Goal: Transaction & Acquisition: Purchase product/service

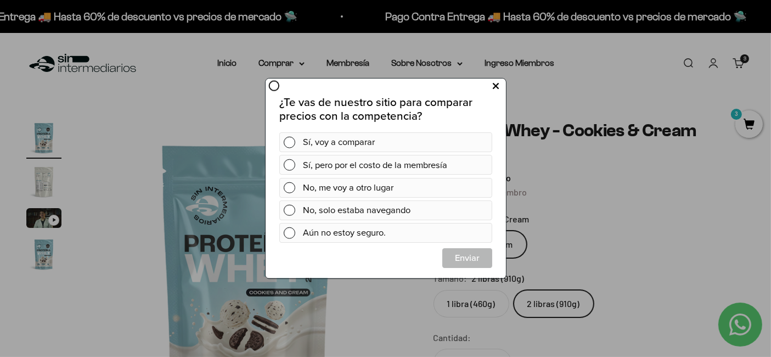
click at [496, 90] on icon at bounding box center [495, 86] width 6 height 15
click at [290, 144] on span at bounding box center [289, 143] width 12 height 12
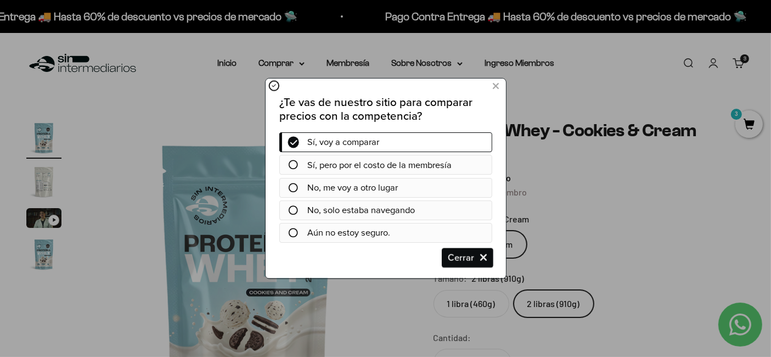
click at [468, 258] on span "Cerrar" at bounding box center [466, 258] width 49 height 20
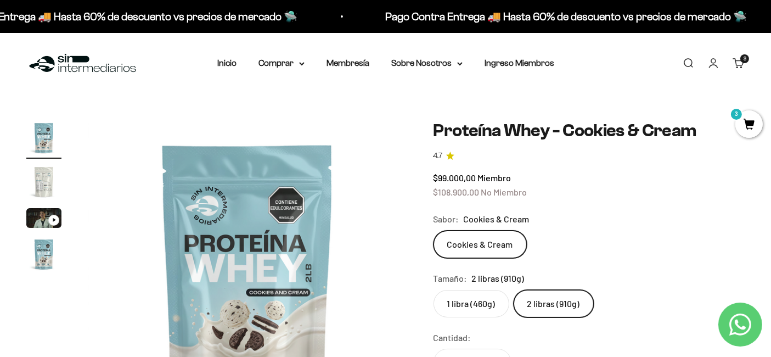
drag, startPoint x: 762, startPoint y: 43, endPoint x: 736, endPoint y: 56, distance: 28.5
click at [762, 43] on div "Menú [GEOGRAPHIC_DATA] Inicio Comprar Proteínas Ver Todos Whey Iso Vegan Pancak…" at bounding box center [385, 63] width 771 height 61
click at [734, 58] on link "Carrito 3 artículos 3" at bounding box center [739, 63] width 12 height 12
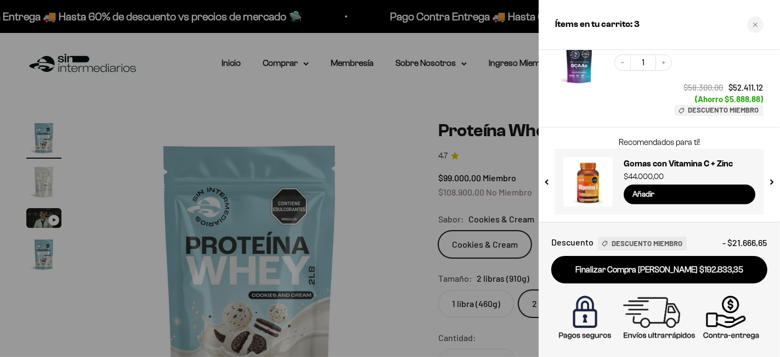
scroll to position [205, 0]
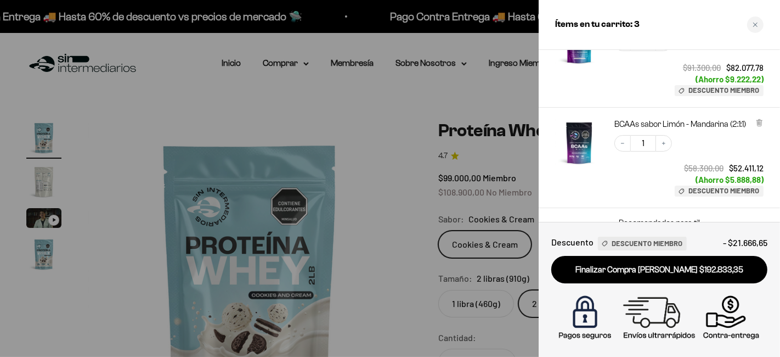
click at [755, 120] on div "BCAAs sabor Limón - Mandarina (2:1:1)" at bounding box center [689, 124] width 149 height 11
click at [761, 121] on icon at bounding box center [759, 122] width 4 height 5
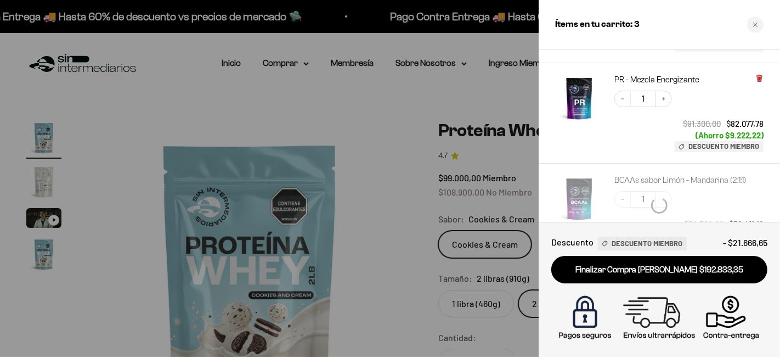
scroll to position [105, 0]
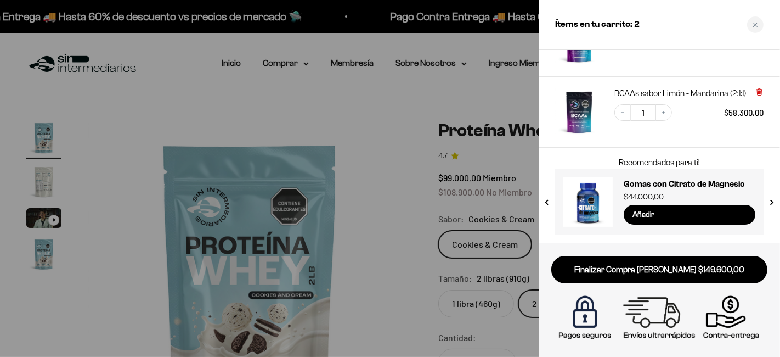
click at [757, 93] on icon at bounding box center [759, 91] width 4 height 5
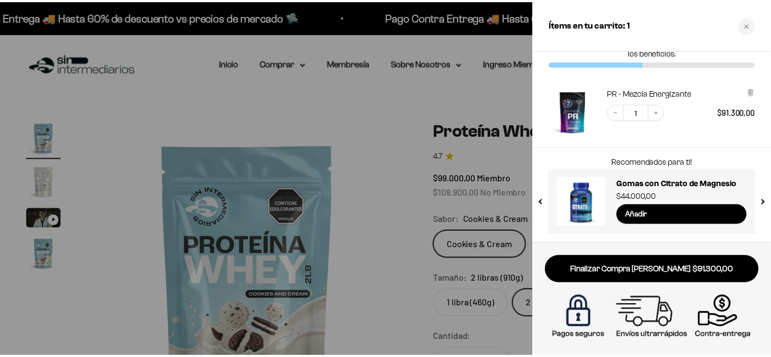
scroll to position [35, 0]
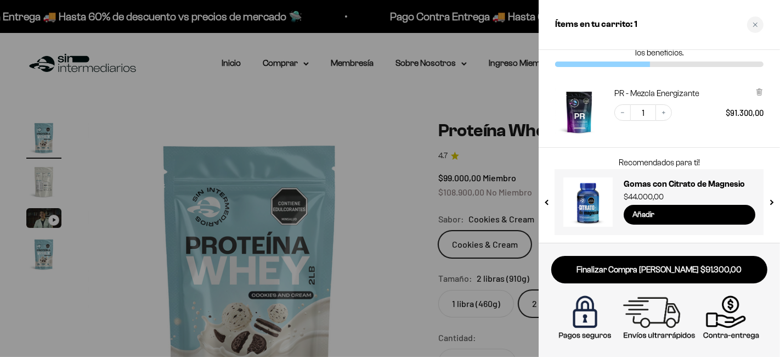
click at [382, 173] on div at bounding box center [390, 178] width 780 height 357
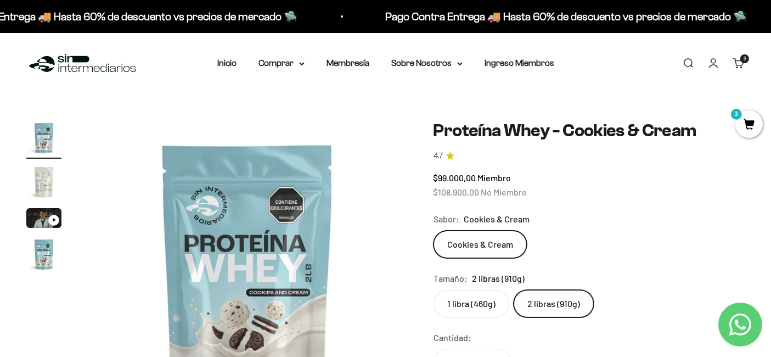
click at [382, 173] on img at bounding box center [247, 279] width 319 height 319
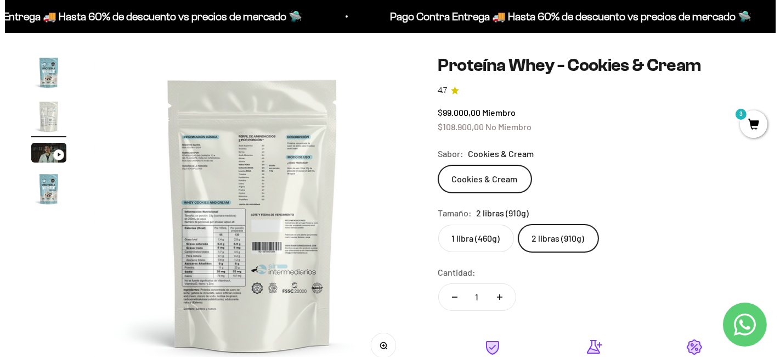
scroll to position [217, 0]
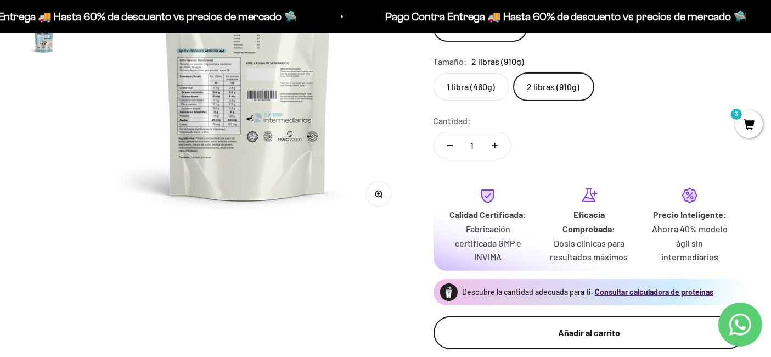
click at [527, 321] on button "Añadir al carrito" at bounding box center [588, 332] width 311 height 33
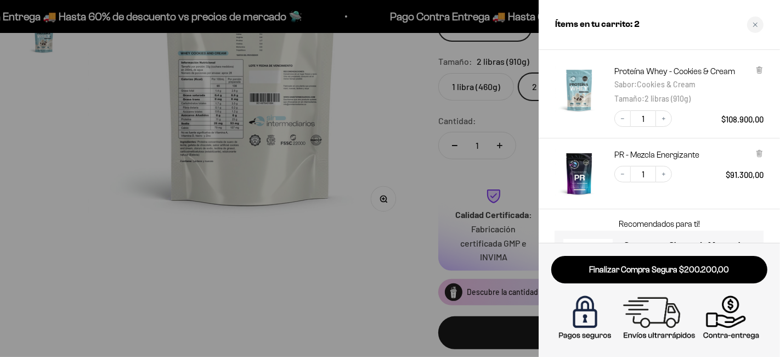
scroll to position [96, 0]
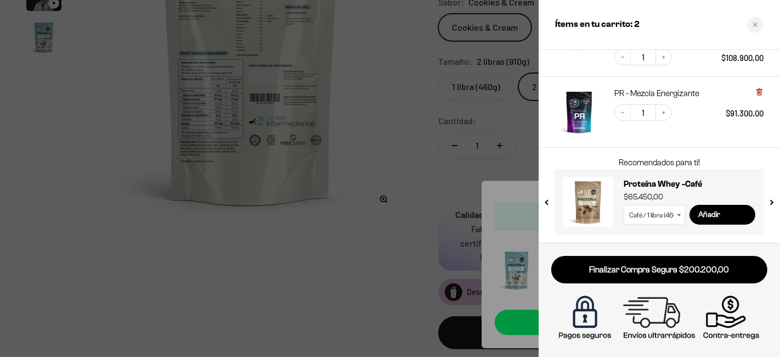
click at [758, 92] on icon at bounding box center [759, 91] width 2 height 5
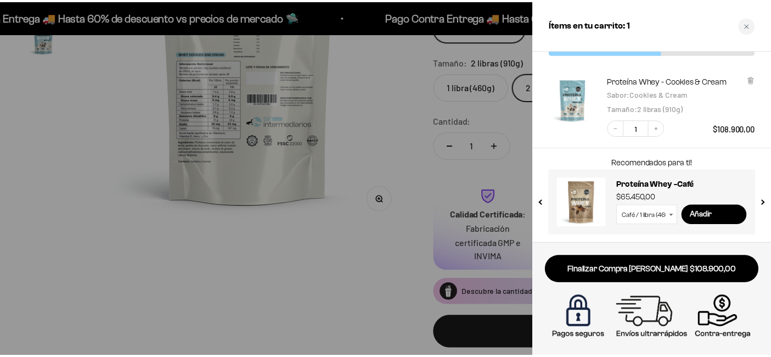
scroll to position [0, 0]
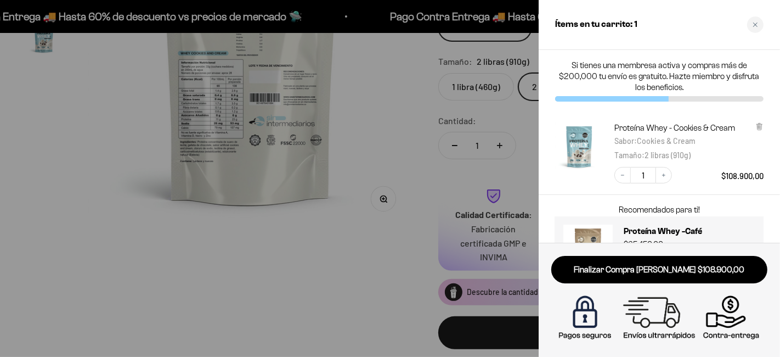
click at [384, 115] on div at bounding box center [390, 178] width 780 height 357
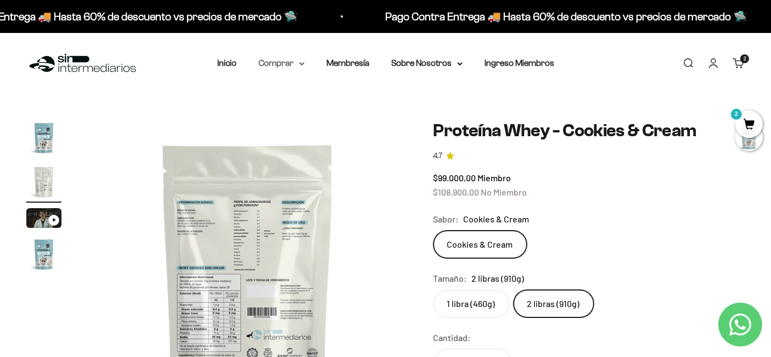
click at [272, 67] on summary "Comprar" at bounding box center [281, 63] width 46 height 14
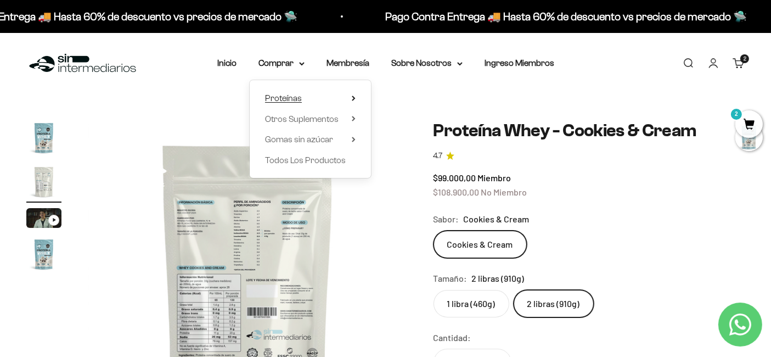
click at [296, 94] on span "Proteínas" at bounding box center [283, 97] width 37 height 9
click at [415, 185] on span "Pancakes" at bounding box center [404, 180] width 37 height 14
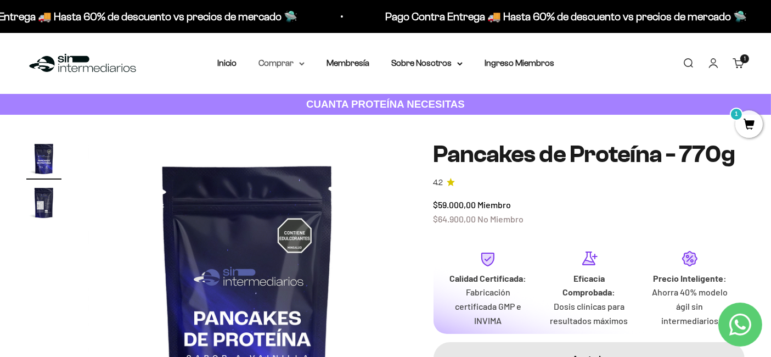
click at [299, 59] on summary "Comprar" at bounding box center [281, 63] width 46 height 14
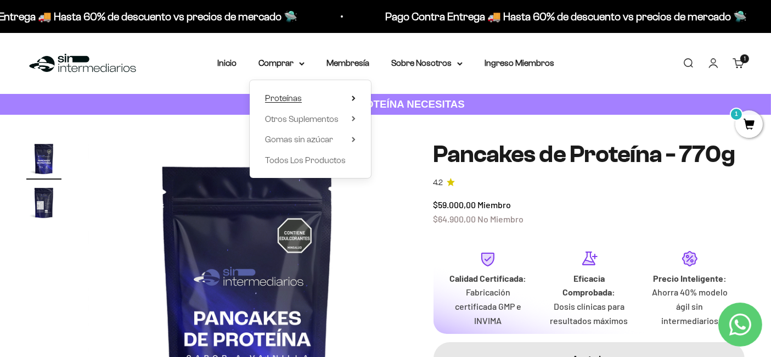
click at [350, 100] on summary "Proteínas" at bounding box center [310, 98] width 91 height 14
click at [348, 113] on summary "Otros Suplementos" at bounding box center [310, 119] width 91 height 14
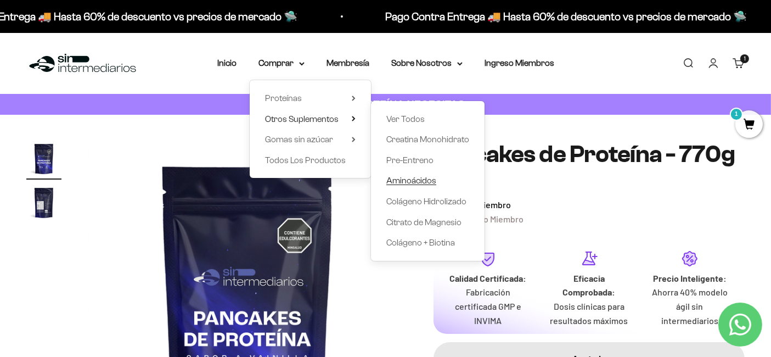
click at [409, 182] on span "Aminoácidos" at bounding box center [411, 180] width 50 height 9
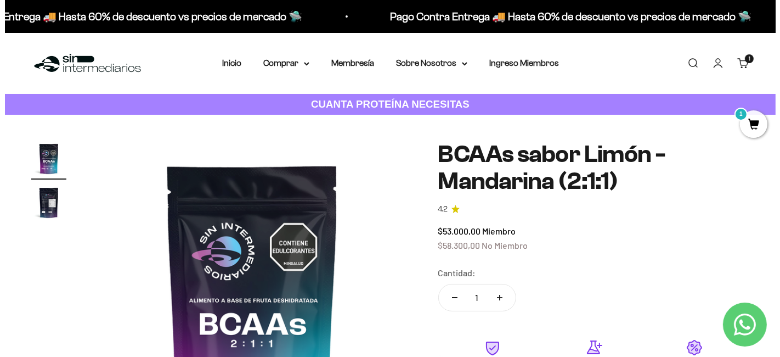
scroll to position [232, 0]
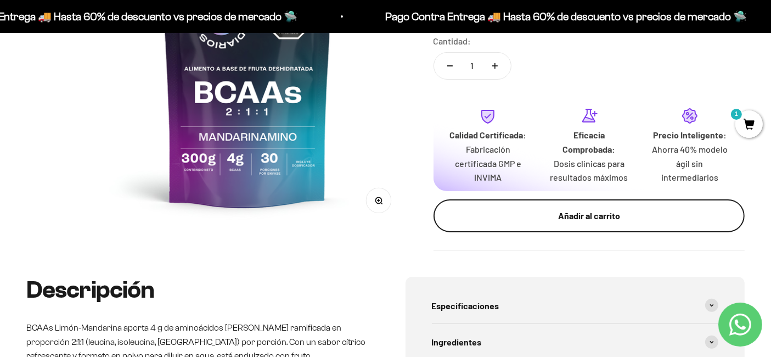
click at [534, 222] on div "Añadir al carrito" at bounding box center [588, 216] width 267 height 14
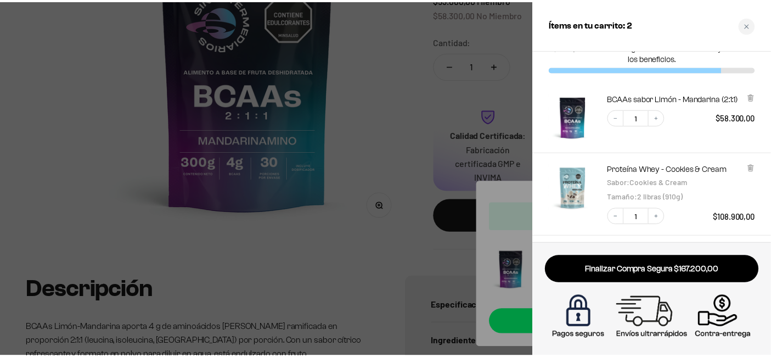
scroll to position [0, 0]
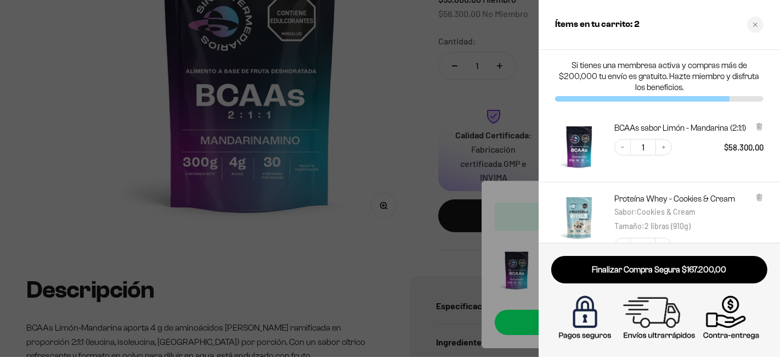
click at [497, 29] on div at bounding box center [390, 178] width 780 height 357
